Goal: Task Accomplishment & Management: Manage account settings

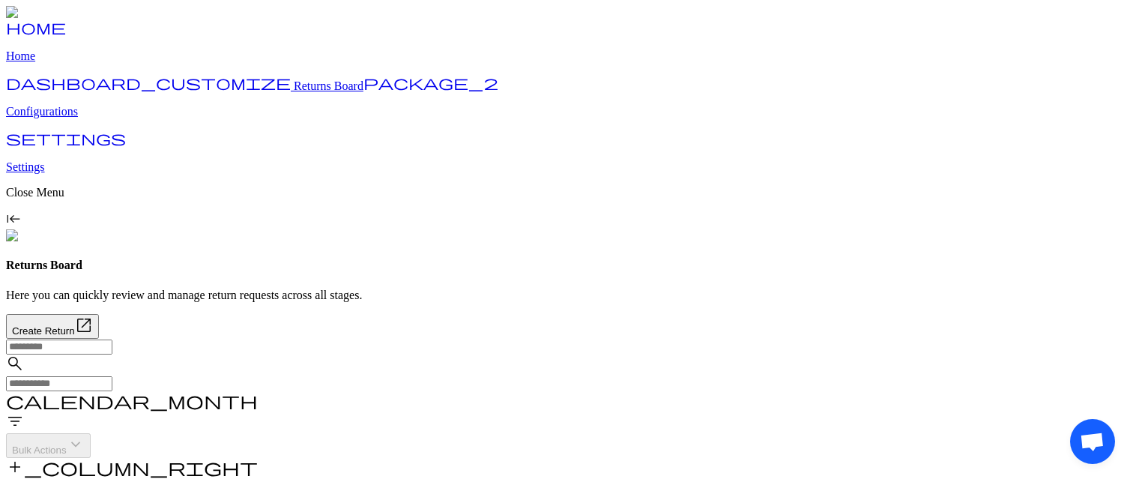
click at [258, 391] on span "calendar_month" at bounding box center [132, 400] width 252 height 18
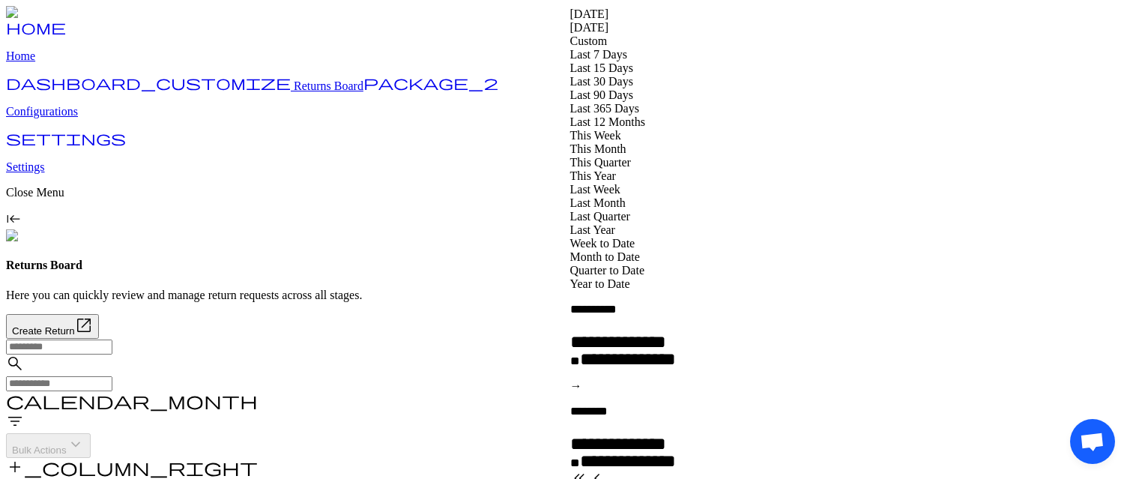
click at [531, 259] on div "Returns Board Here you can quickly review and manage return requests across all…" at bounding box center [566, 298] width 1121 height 79
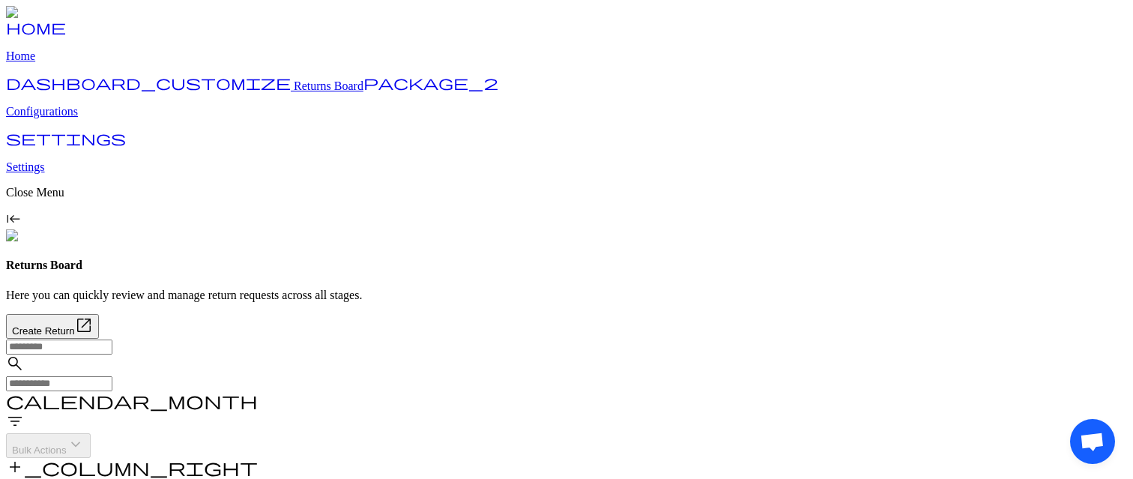
click at [74, 118] on p "Configurations" at bounding box center [566, 111] width 1121 height 13
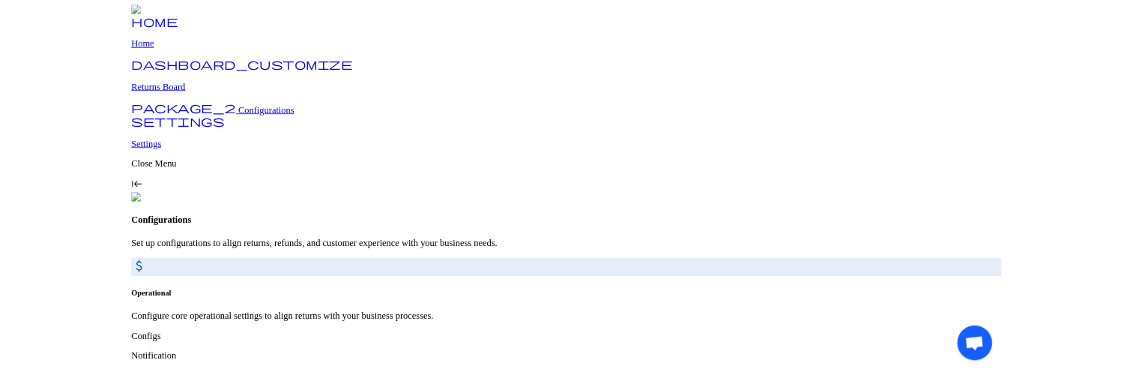
scroll to position [58, 0]
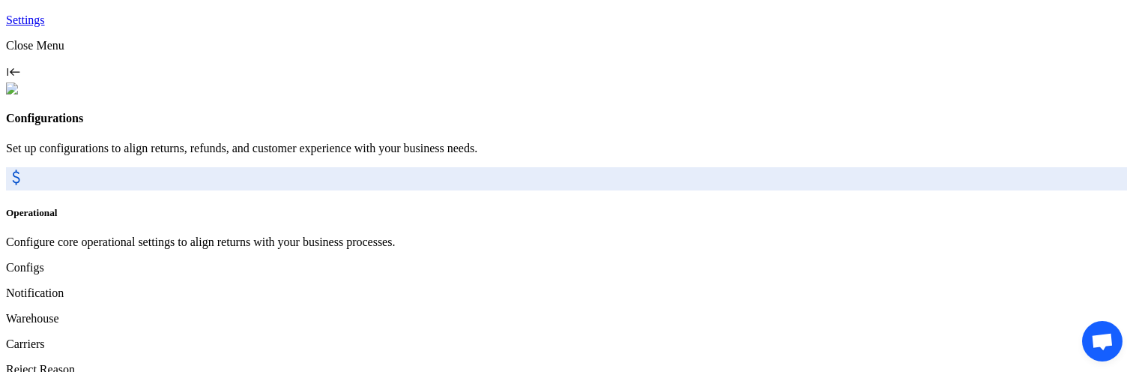
scroll to position [0, 0]
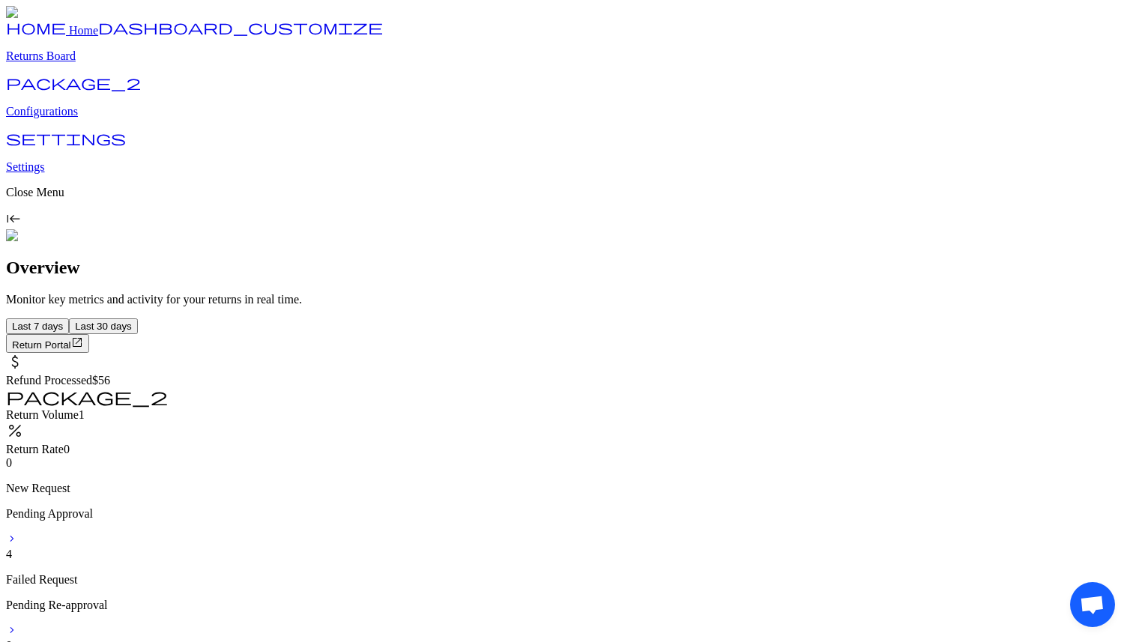
click at [101, 118] on p "Configurations" at bounding box center [566, 111] width 1121 height 13
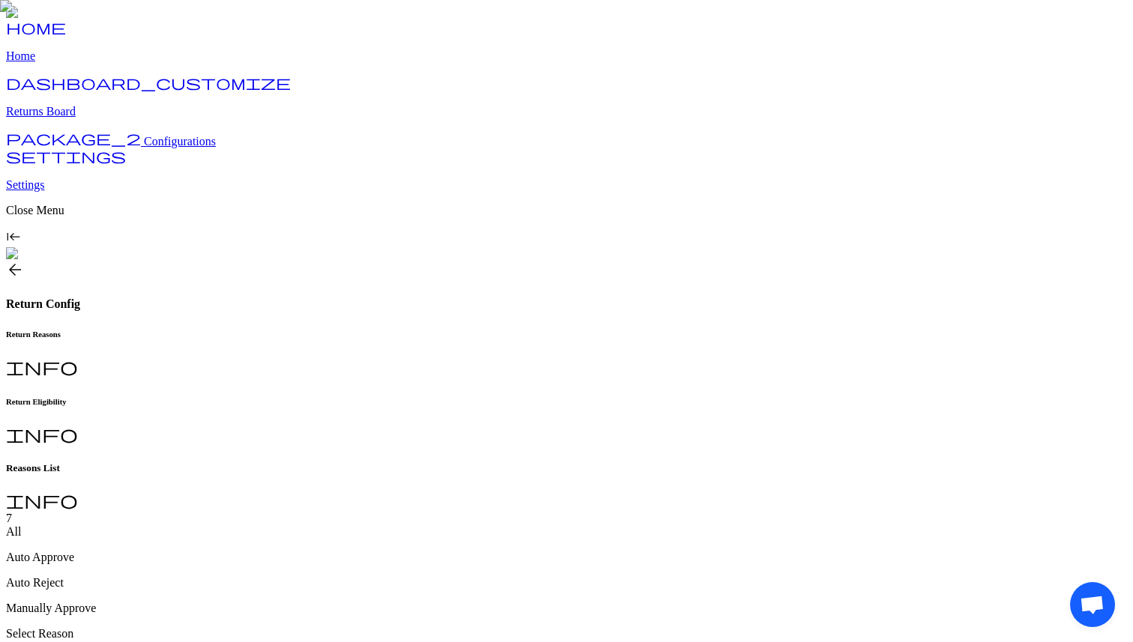
scroll to position [37, 0]
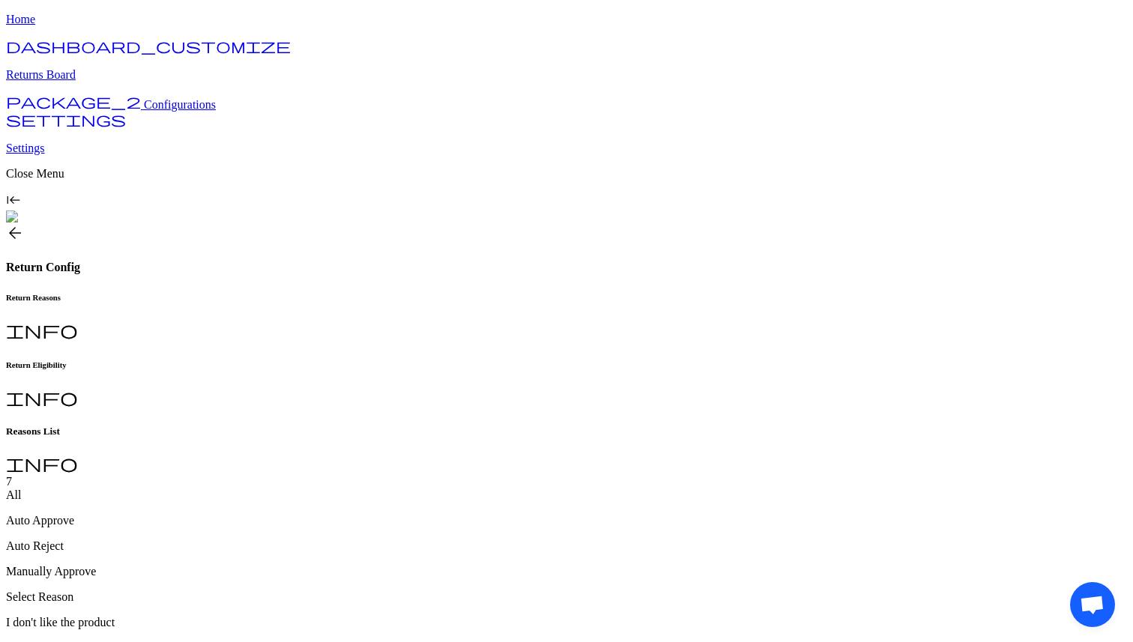
click at [397, 360] on h6 "Return Eligibility" at bounding box center [566, 364] width 1121 height 9
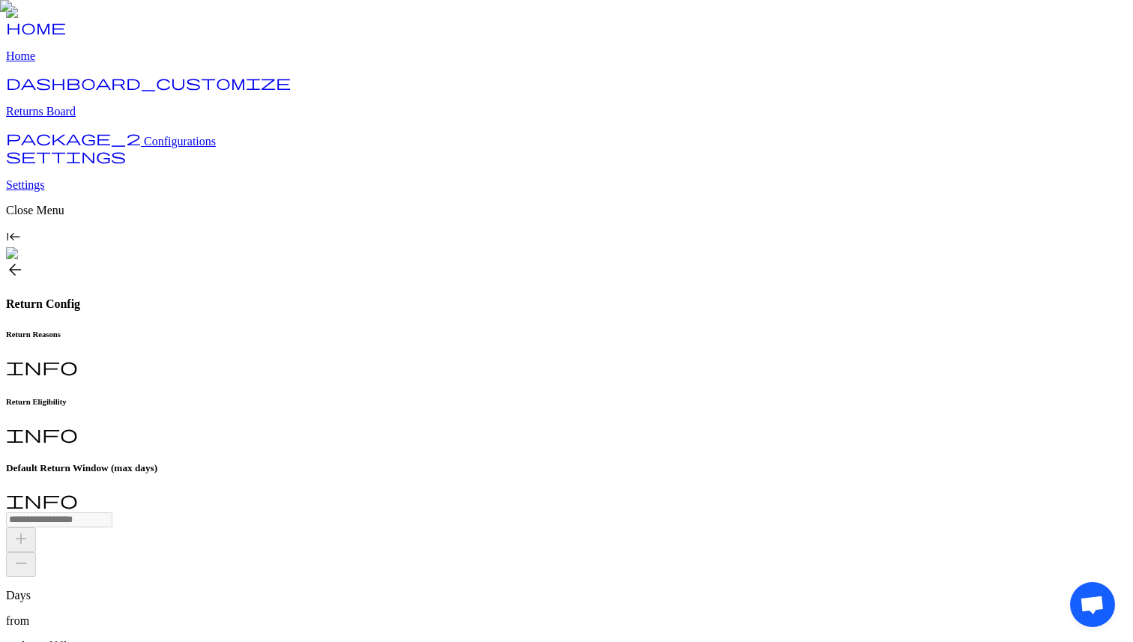
scroll to position [16, 0]
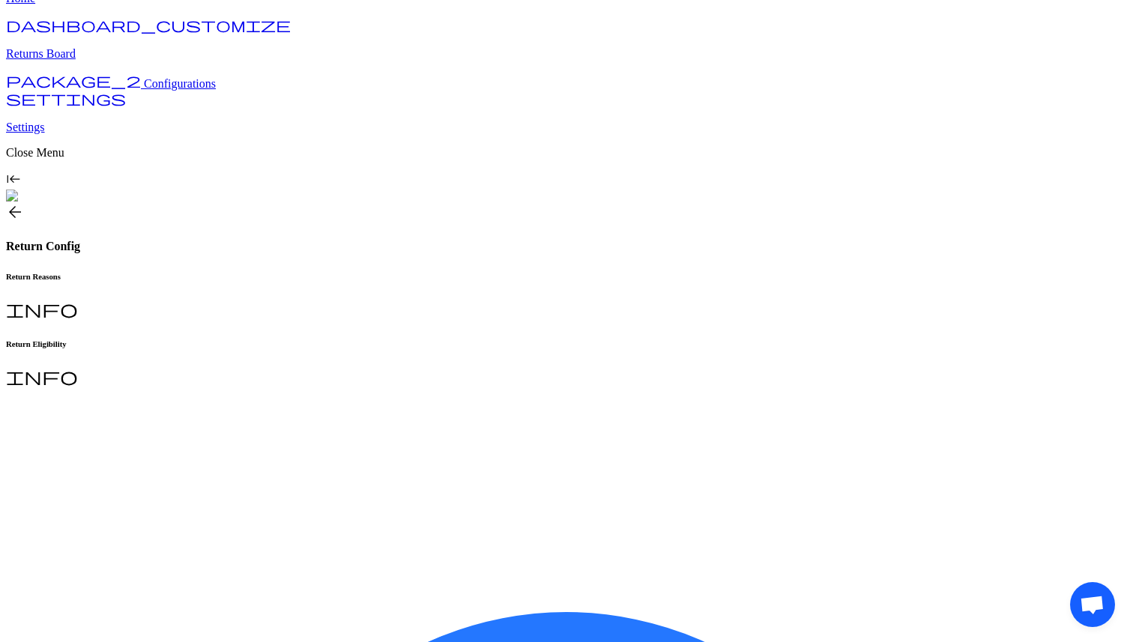
scroll to position [59, 0]
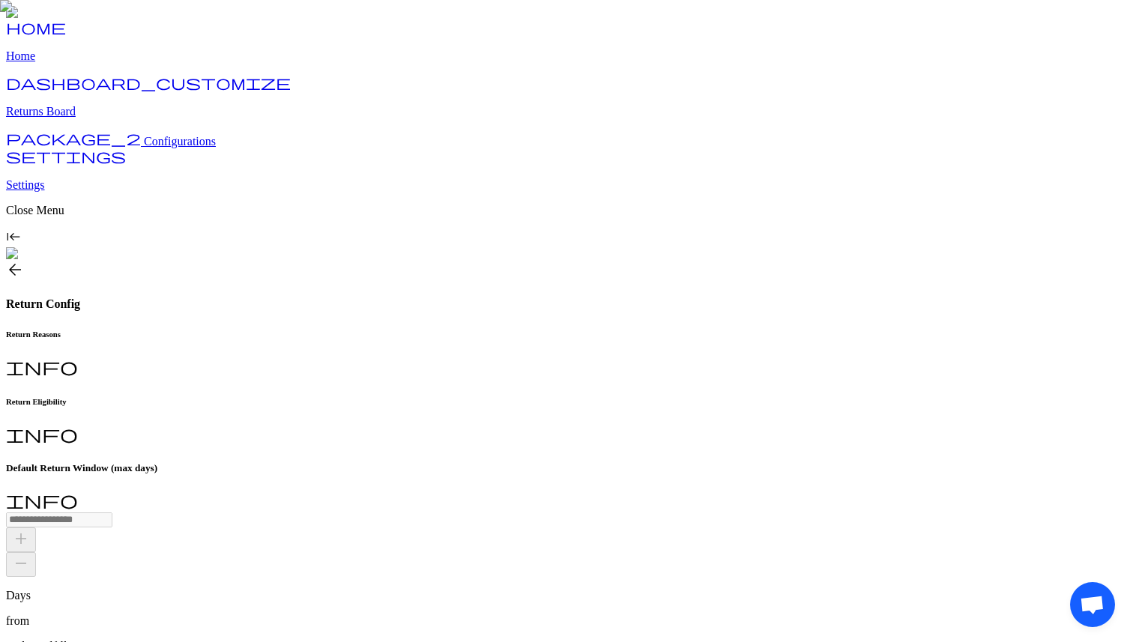
scroll to position [16, 0]
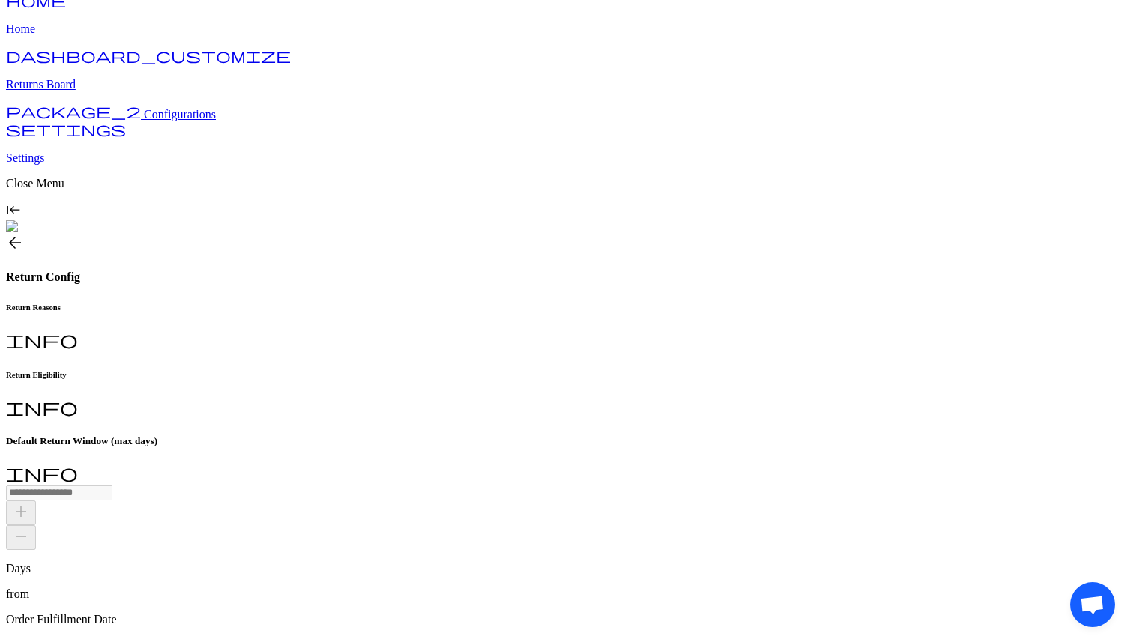
scroll to position [0, 0]
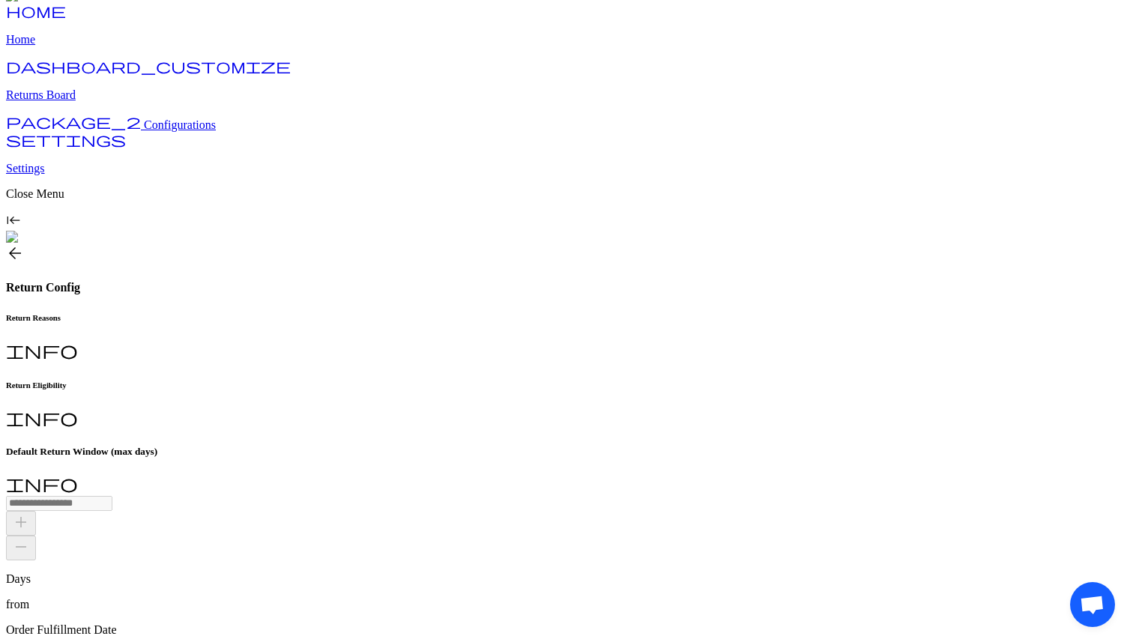
scroll to position [0, 0]
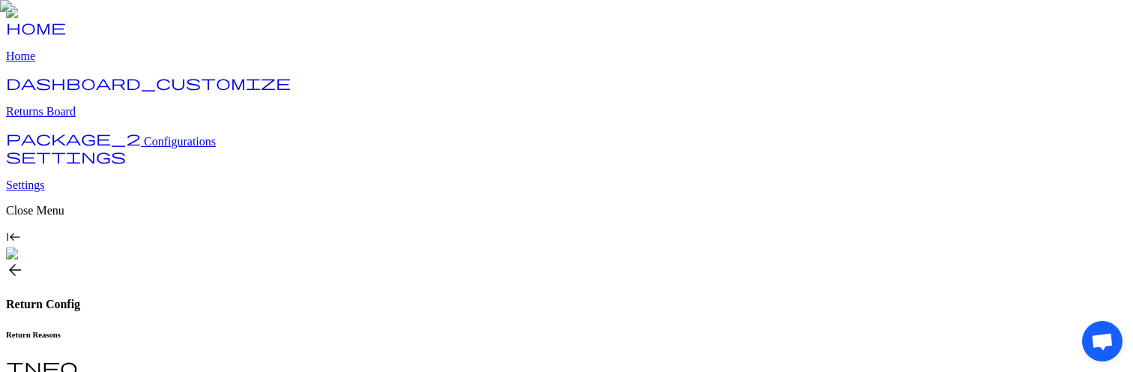
click at [24, 261] on span "arrow_back" at bounding box center [15, 270] width 18 height 18
